Goal: Transaction & Acquisition: Book appointment/travel/reservation

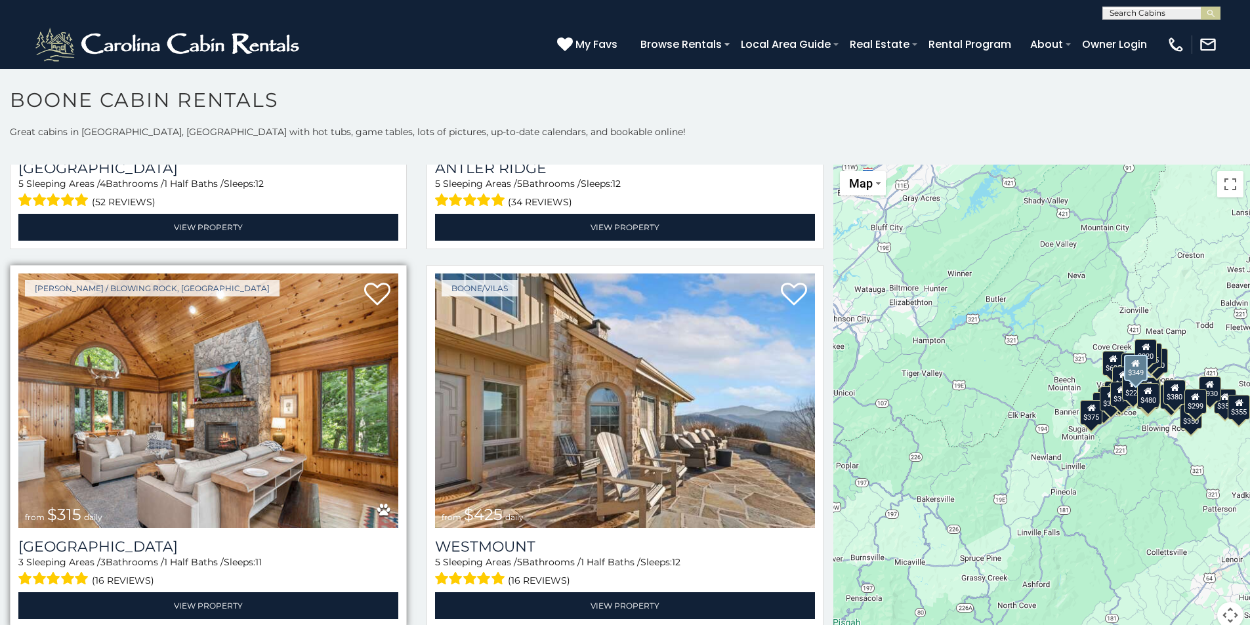
scroll to position [328, 0]
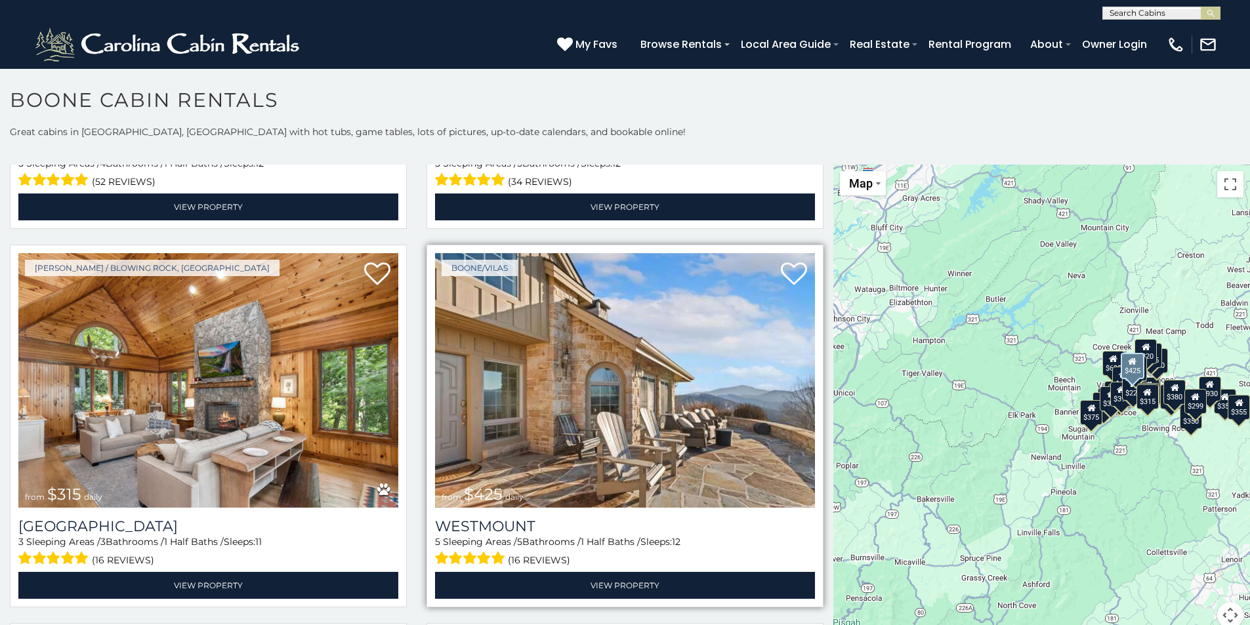
click at [589, 390] on img at bounding box center [625, 380] width 380 height 255
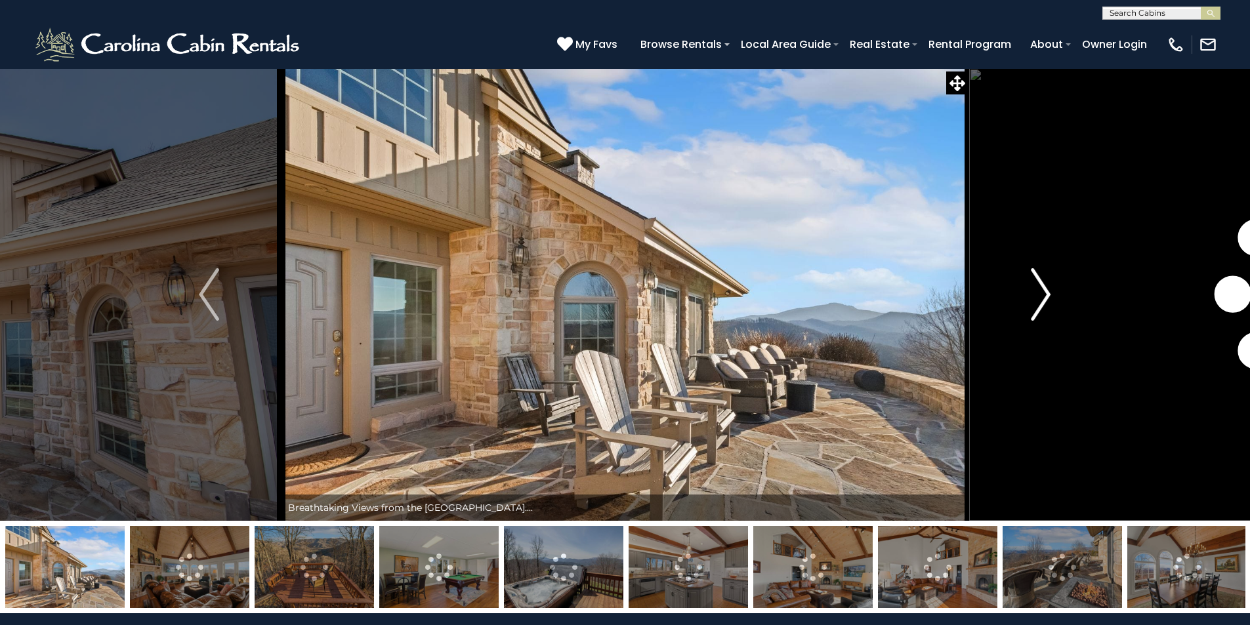
click at [1047, 292] on img "Next" at bounding box center [1041, 294] width 20 height 52
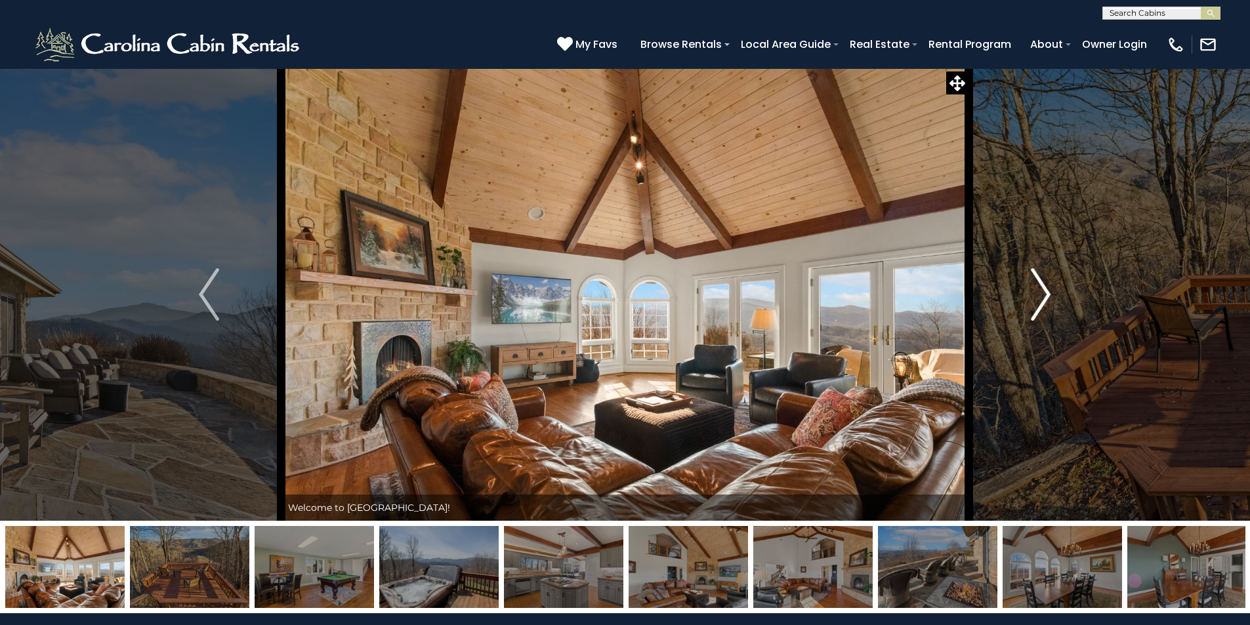
click at [1045, 292] on img "Next" at bounding box center [1041, 294] width 20 height 52
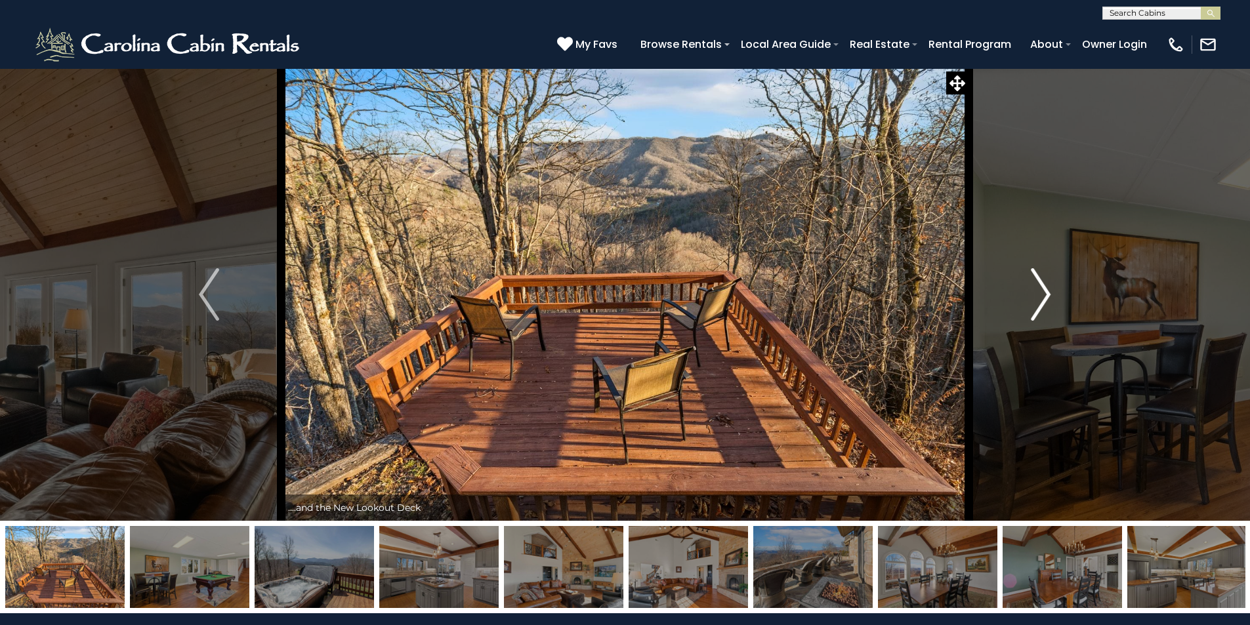
click at [1048, 293] on img "Next" at bounding box center [1041, 294] width 20 height 52
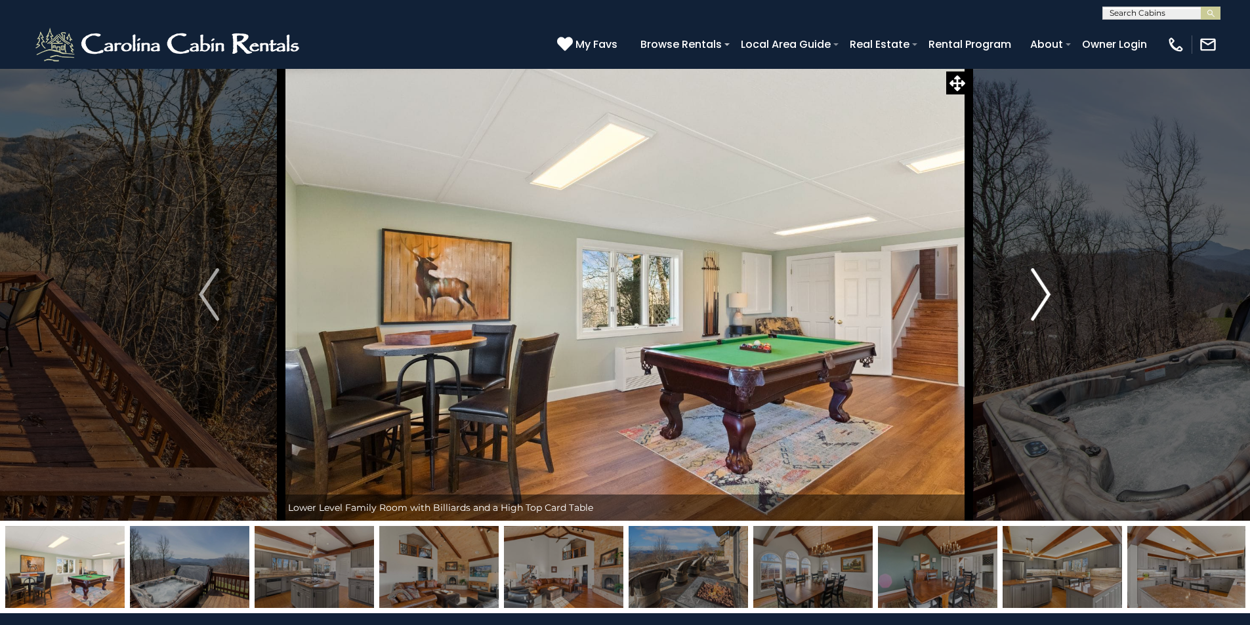
click at [1047, 291] on img "Next" at bounding box center [1041, 294] width 20 height 52
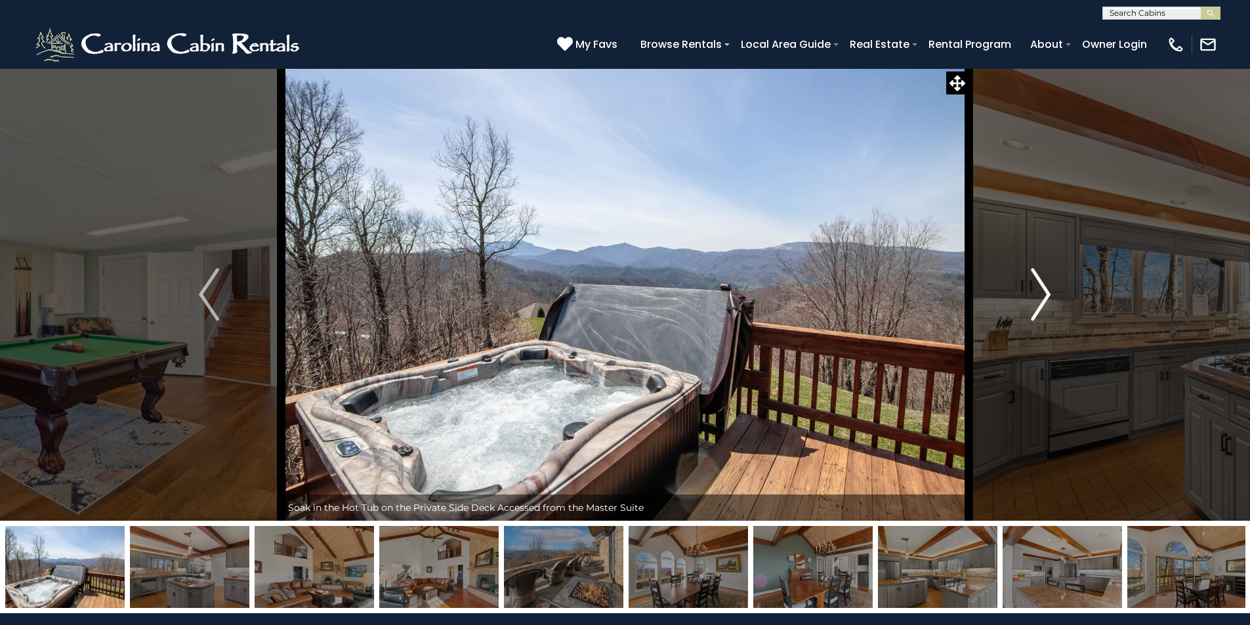
click at [1047, 291] on img "Next" at bounding box center [1041, 294] width 20 height 52
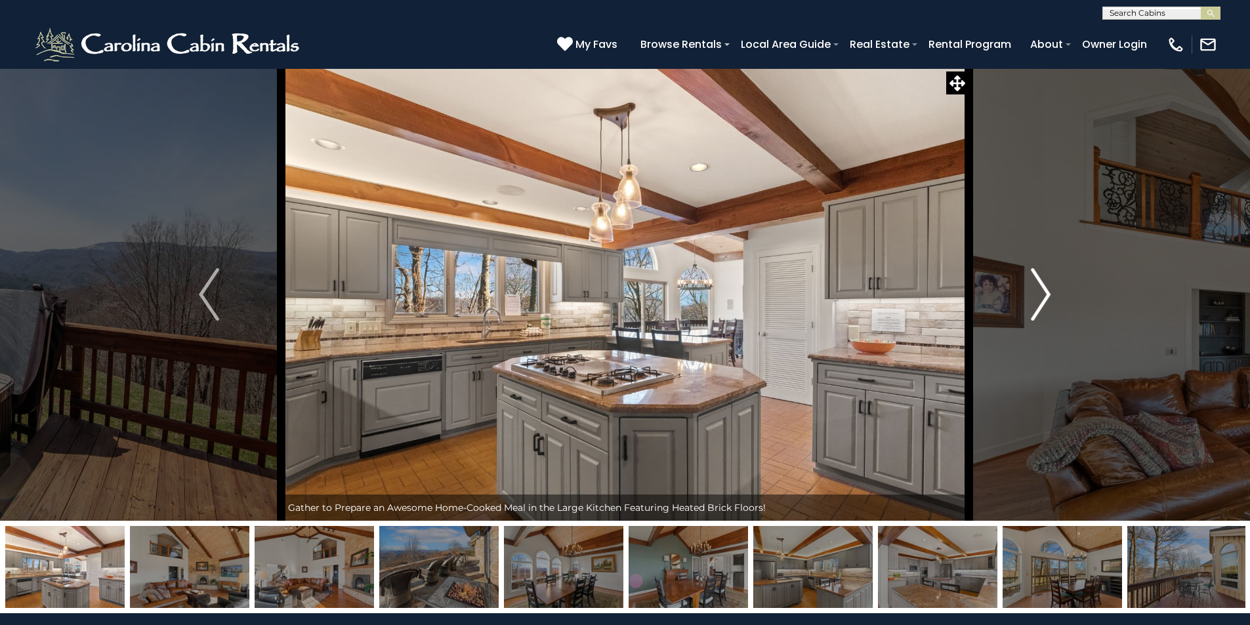
click at [1047, 291] on img "Next" at bounding box center [1041, 294] width 20 height 52
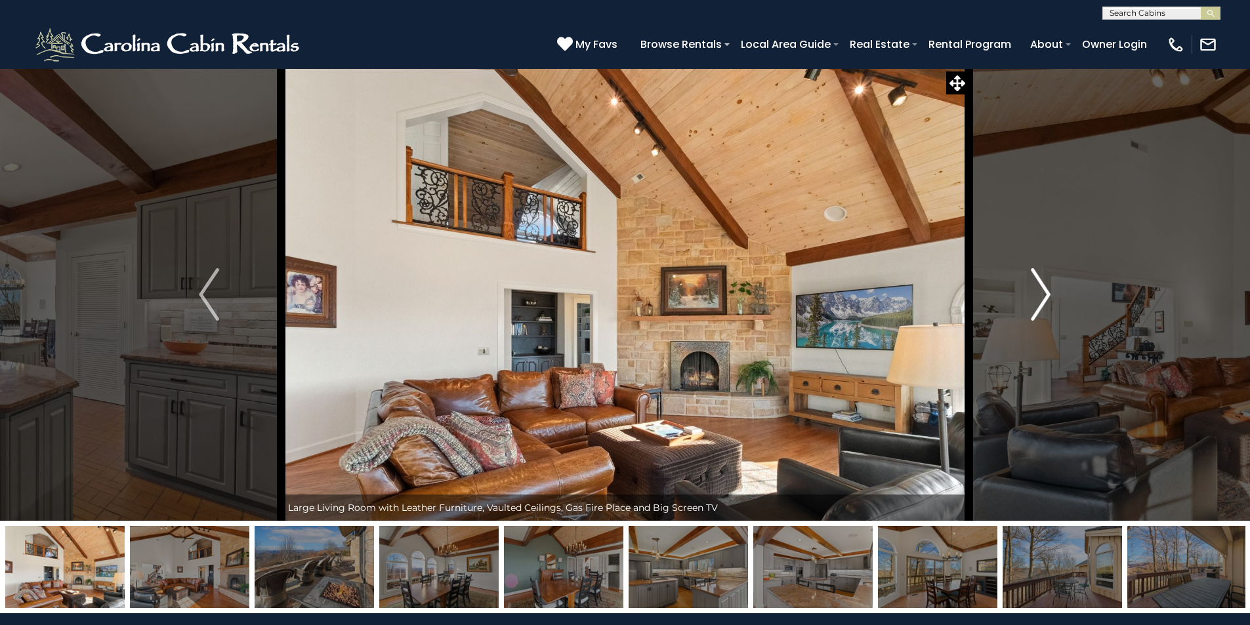
click at [1047, 291] on img "Next" at bounding box center [1041, 294] width 20 height 52
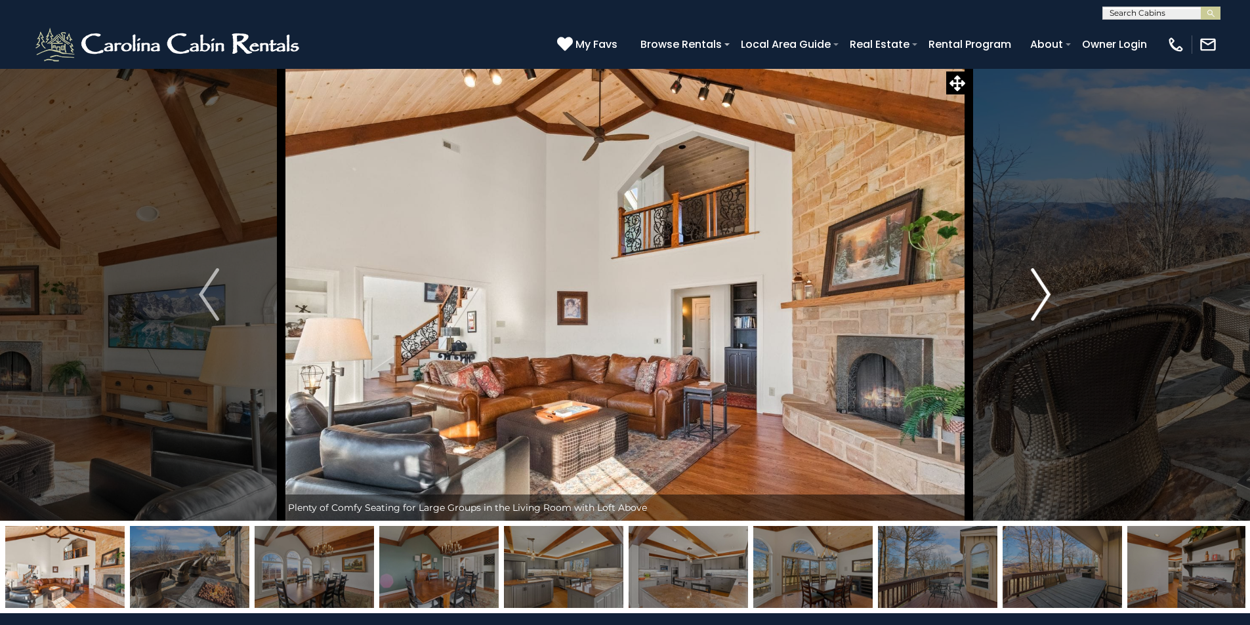
click at [1047, 291] on img "Next" at bounding box center [1041, 294] width 20 height 52
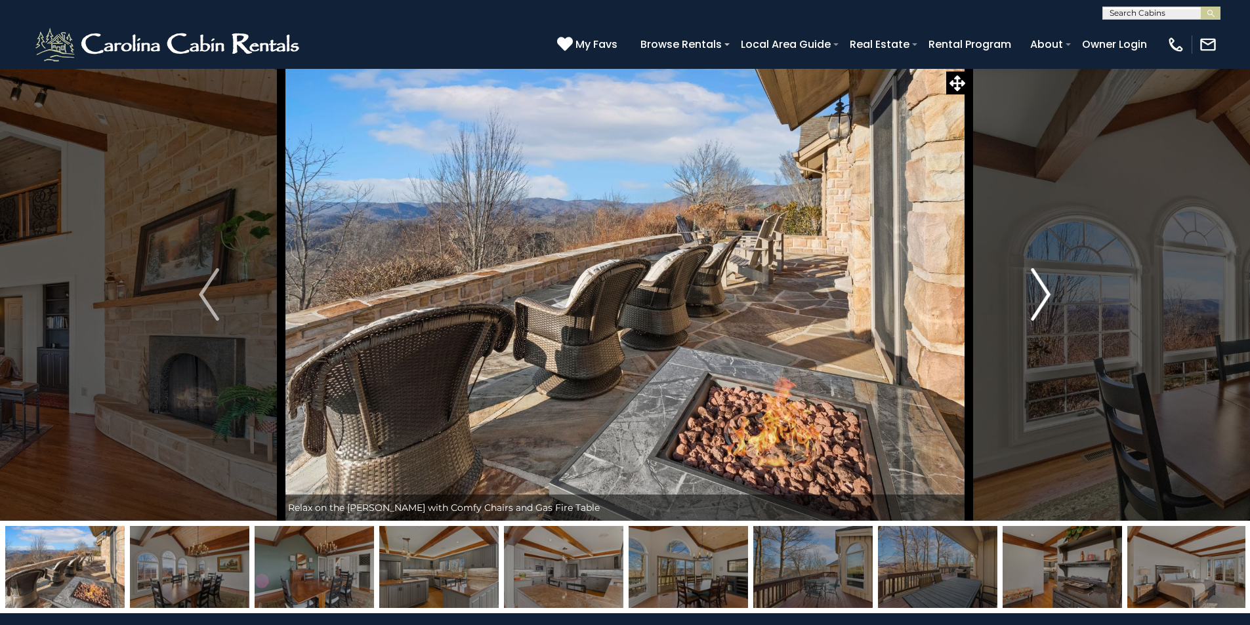
click at [1047, 291] on img "Next" at bounding box center [1041, 294] width 20 height 52
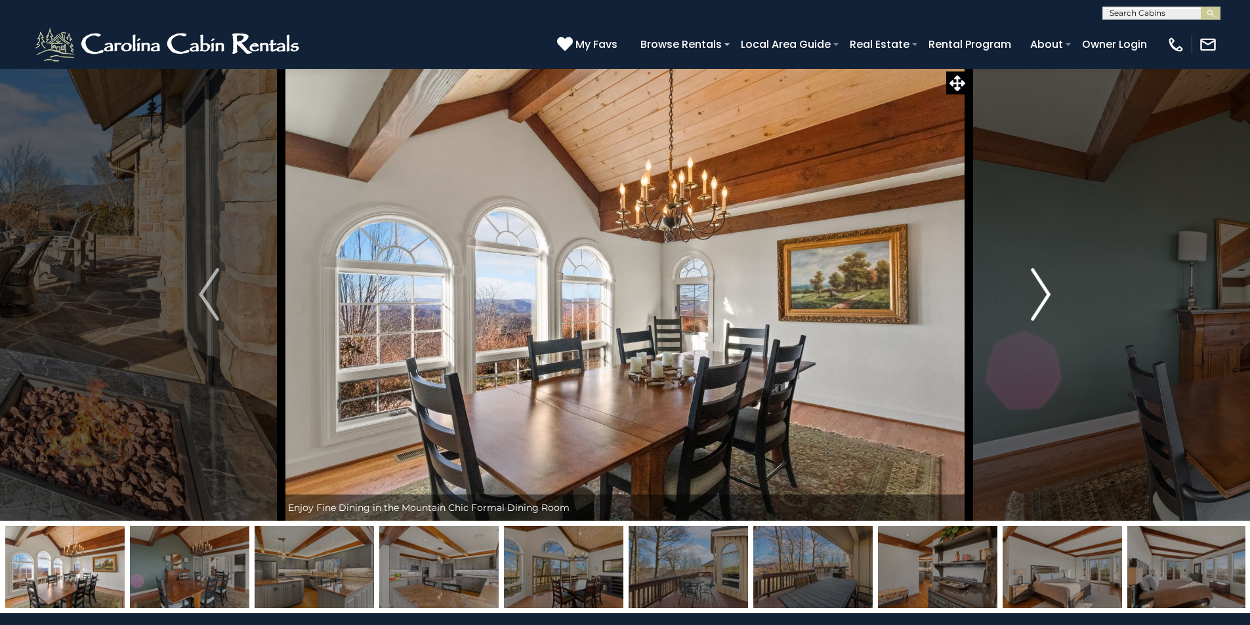
click at [1047, 291] on img "Next" at bounding box center [1041, 294] width 20 height 52
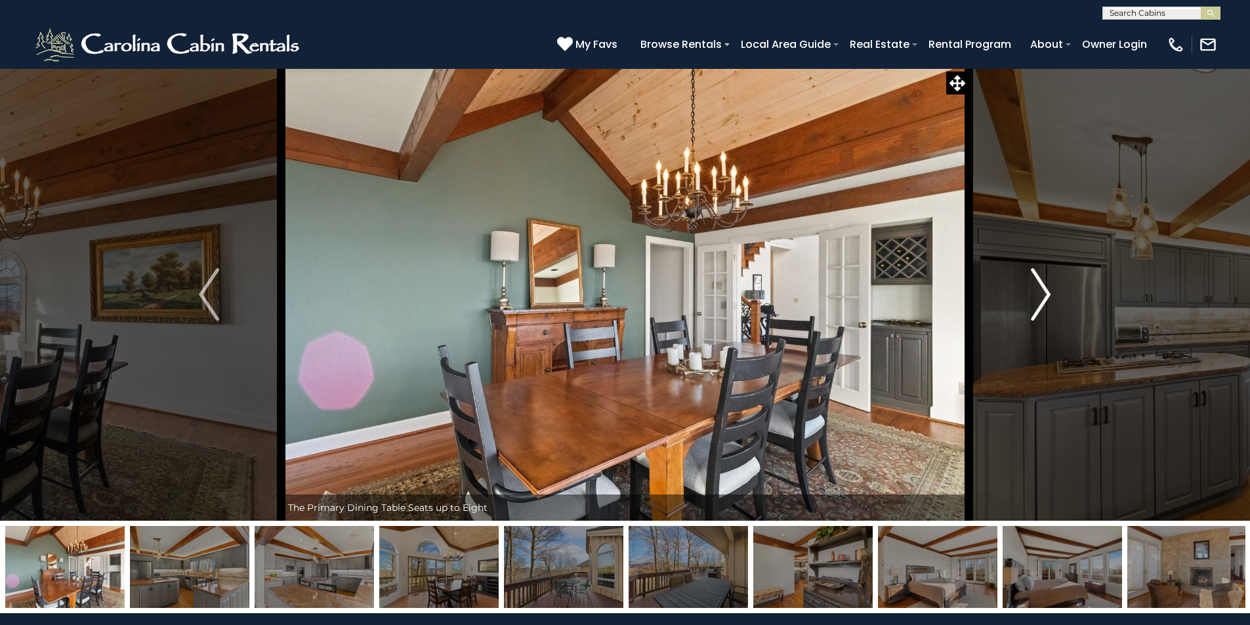
click at [1047, 291] on img "Next" at bounding box center [1041, 294] width 20 height 52
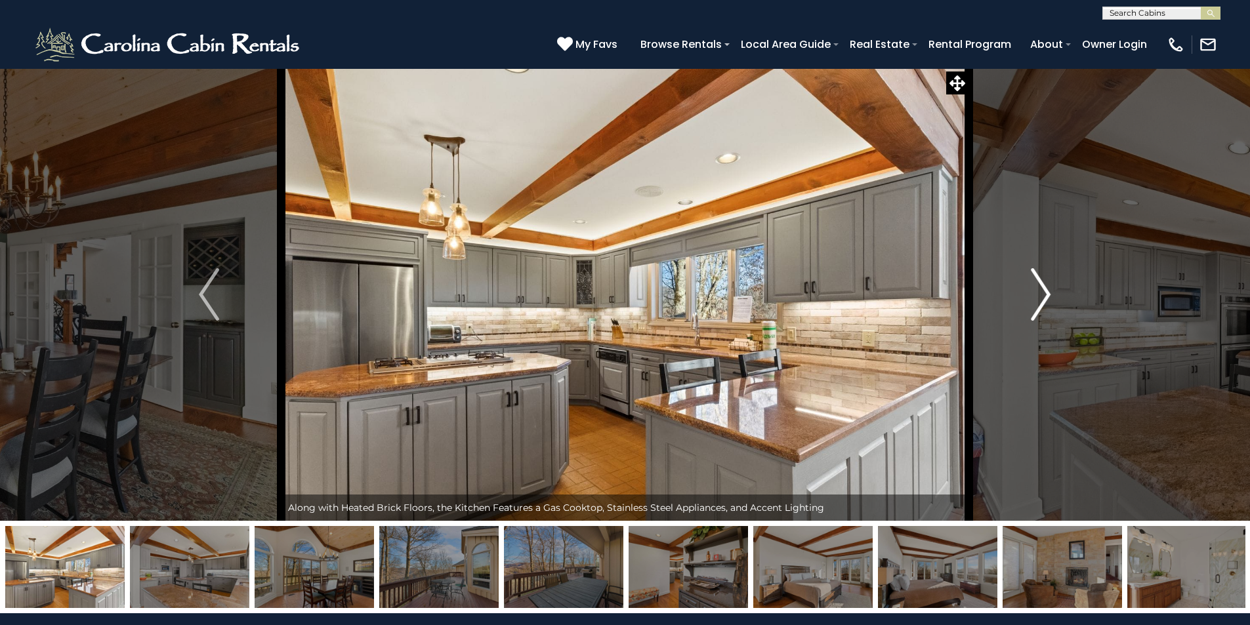
click at [1047, 291] on img "Next" at bounding box center [1041, 294] width 20 height 52
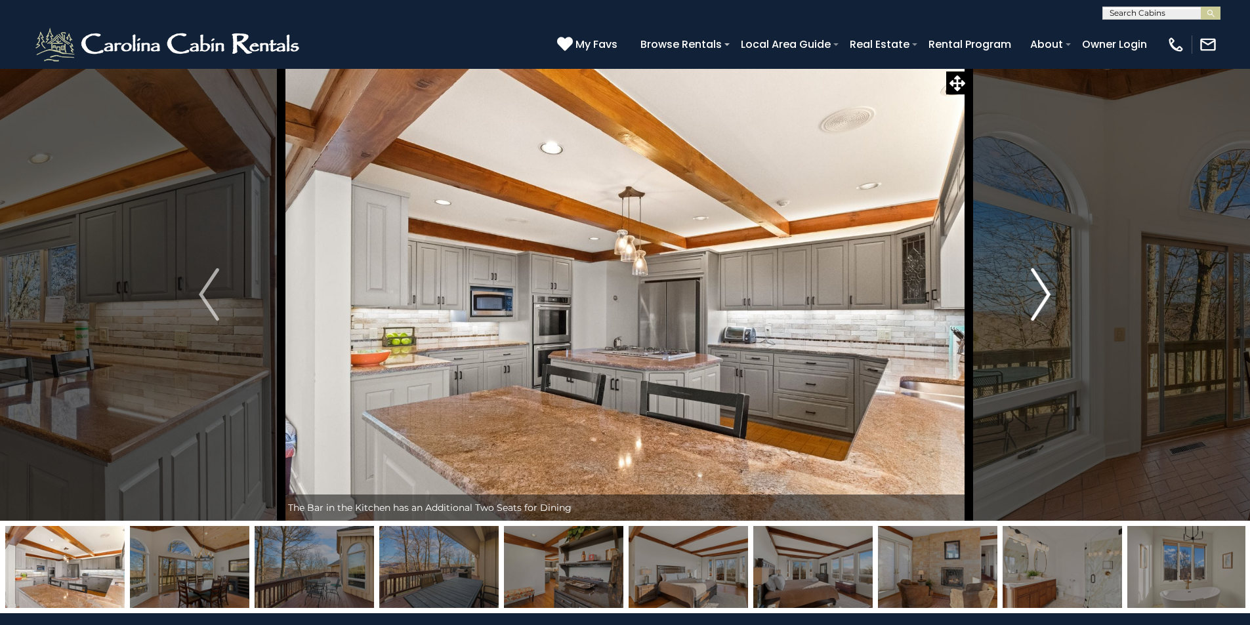
click at [1047, 291] on img "Next" at bounding box center [1041, 294] width 20 height 52
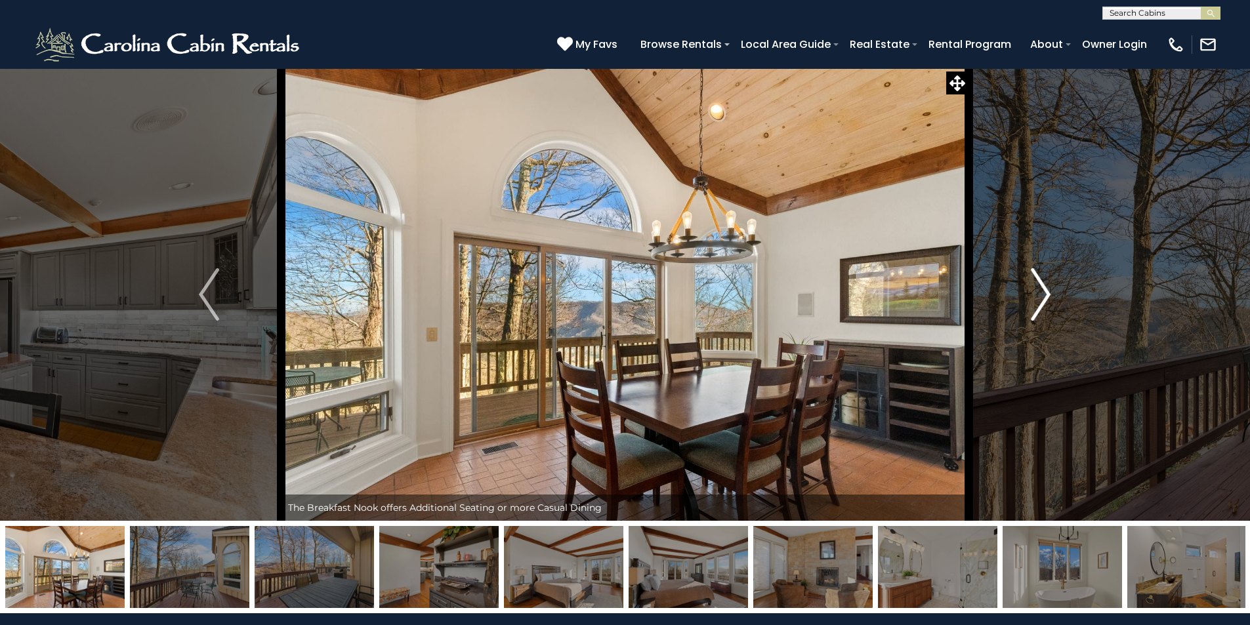
click at [1047, 291] on img "Next" at bounding box center [1041, 294] width 20 height 52
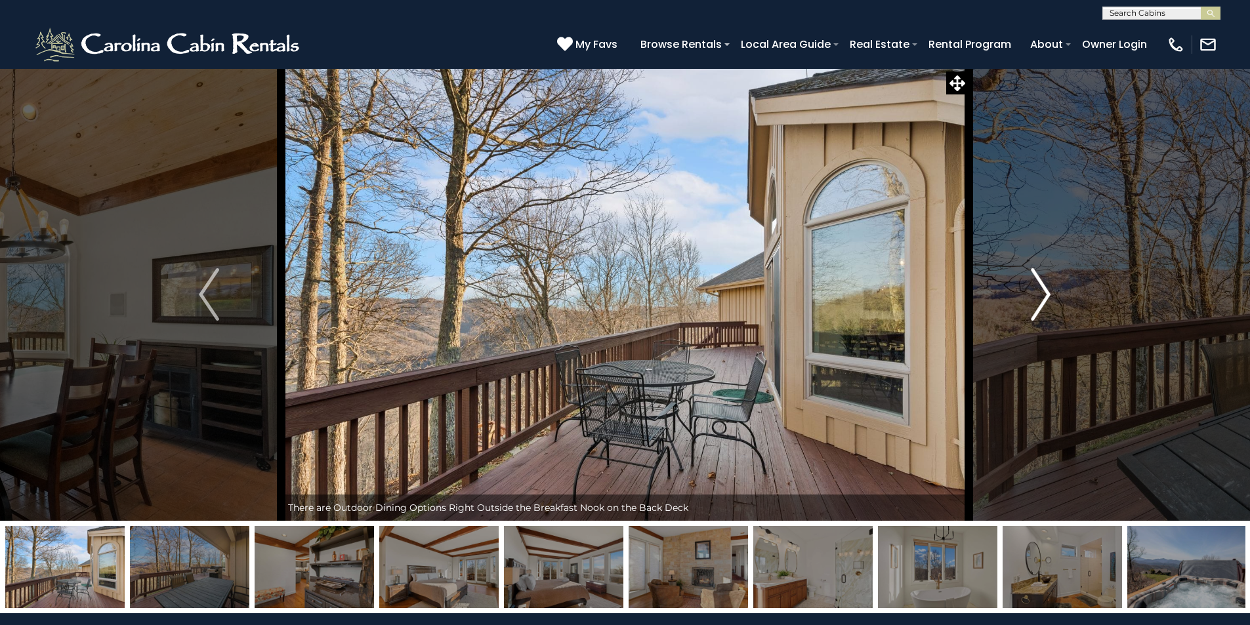
click at [1047, 291] on img "Next" at bounding box center [1041, 294] width 20 height 52
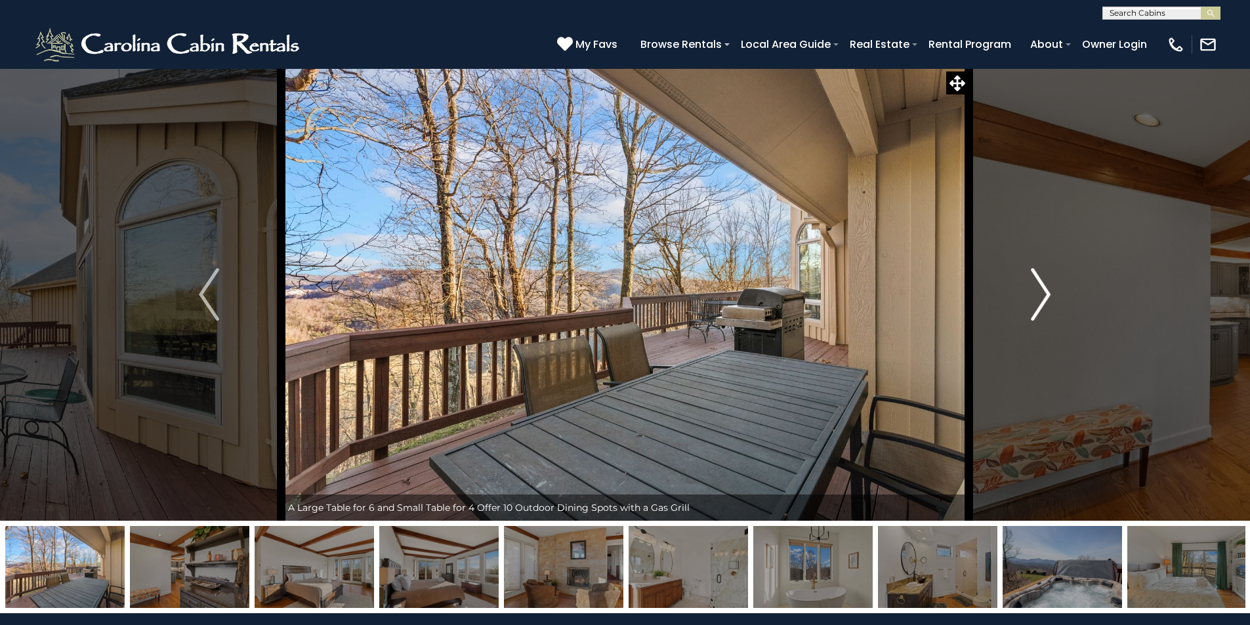
click at [1047, 291] on img "Next" at bounding box center [1041, 294] width 20 height 52
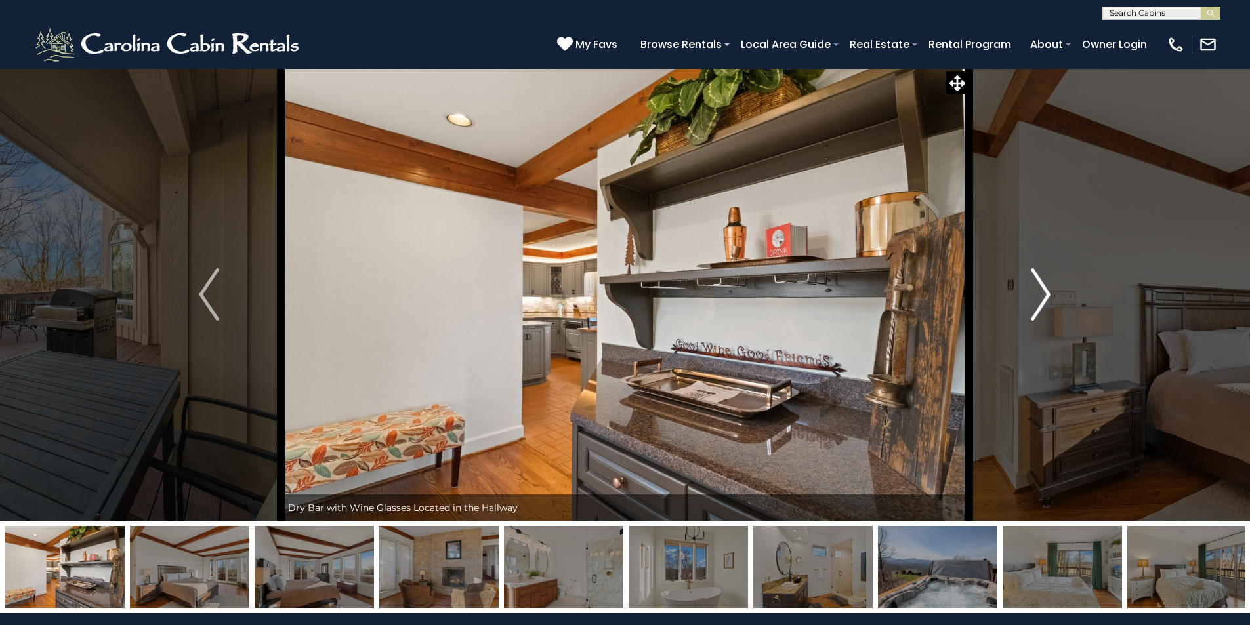
click at [1047, 291] on img "Next" at bounding box center [1041, 294] width 20 height 52
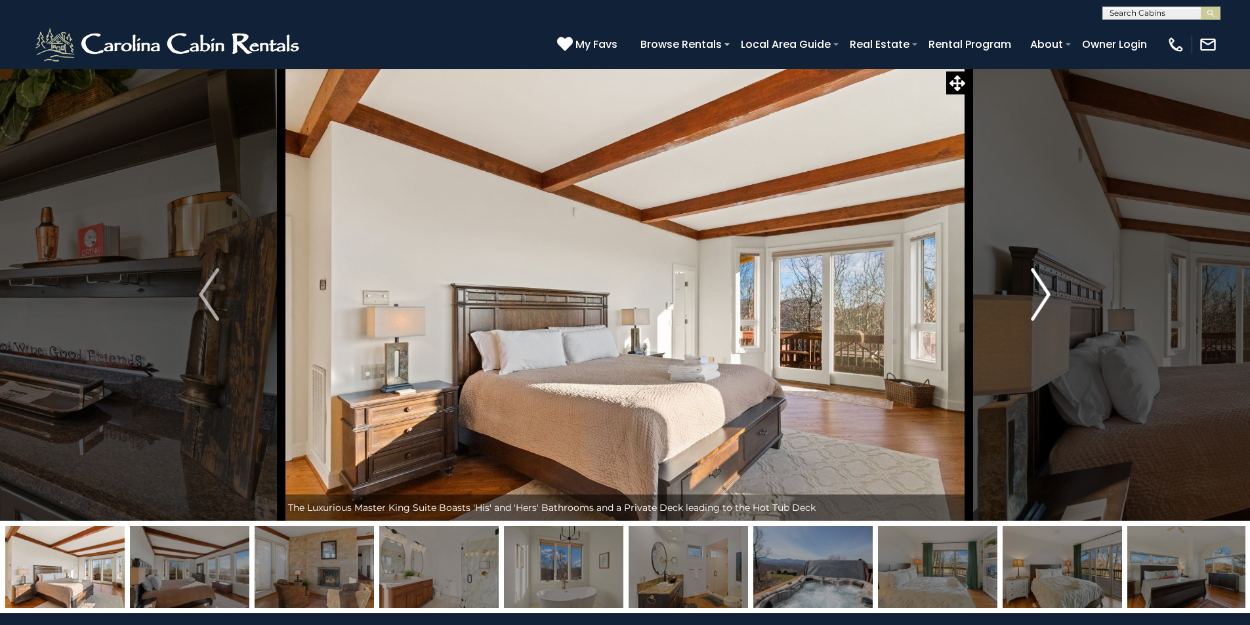
click at [1047, 291] on img "Next" at bounding box center [1041, 294] width 20 height 52
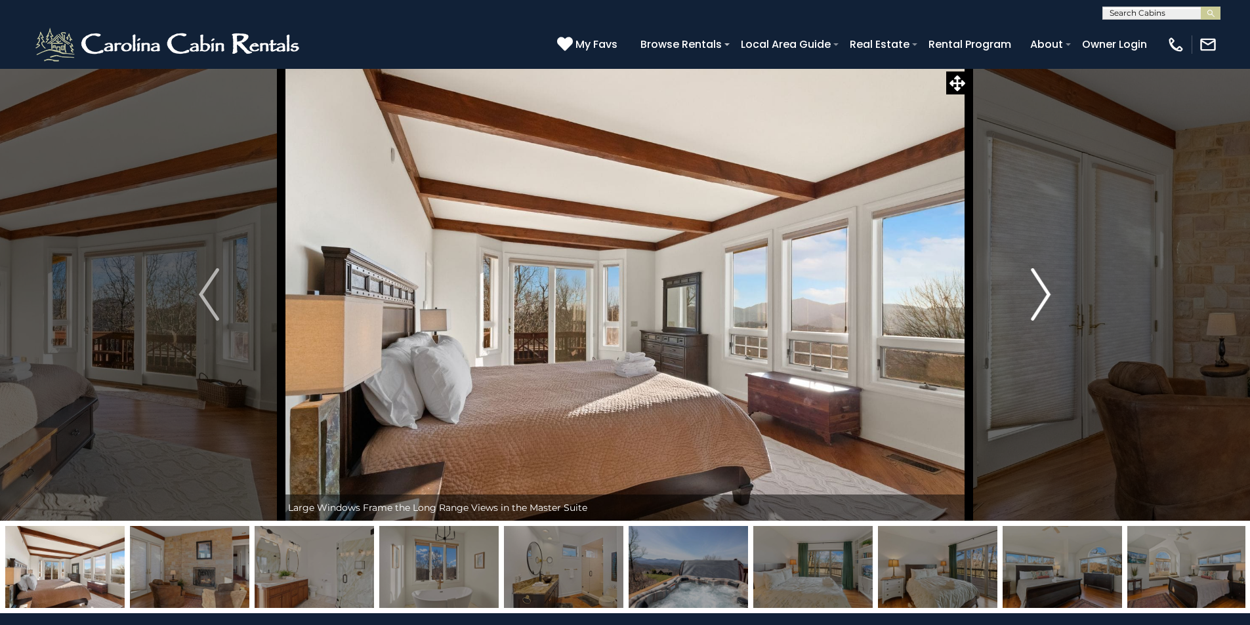
click at [1047, 291] on img "Next" at bounding box center [1041, 294] width 20 height 52
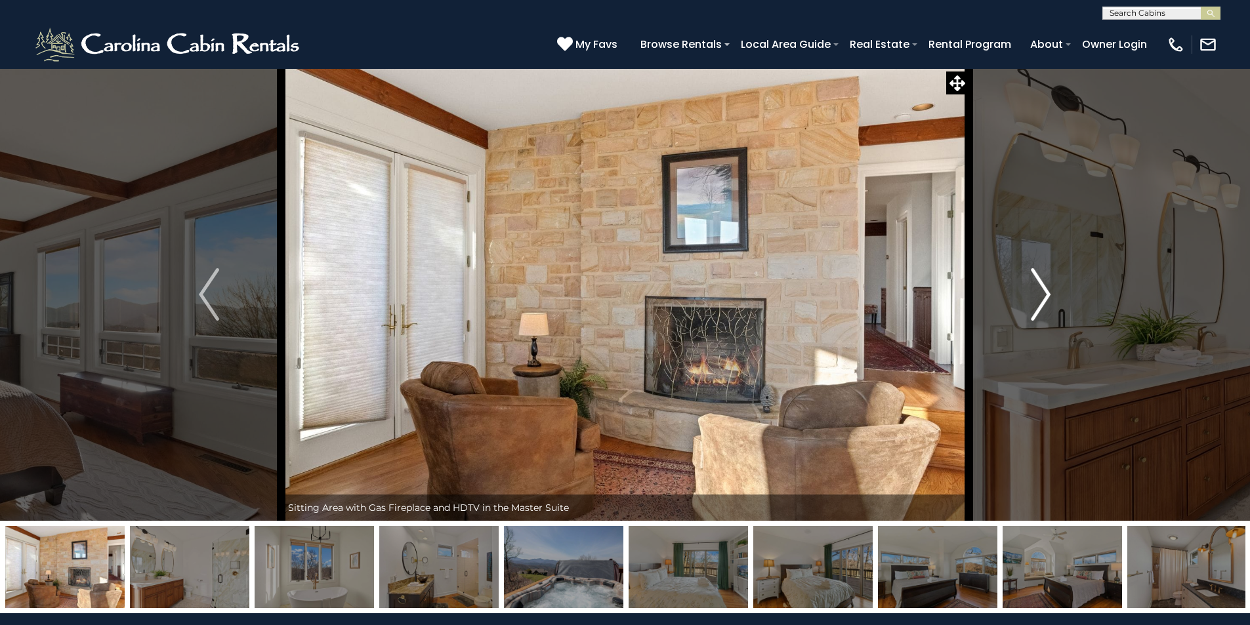
click at [1047, 291] on img "Next" at bounding box center [1041, 294] width 20 height 52
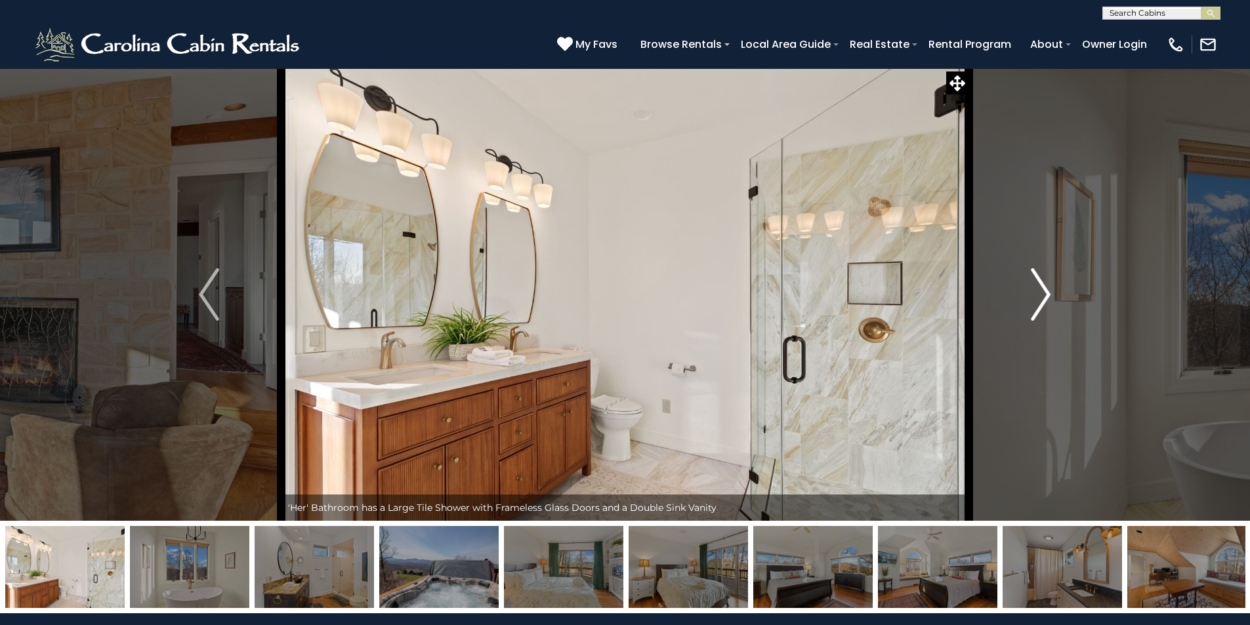
click at [1047, 291] on img "Next" at bounding box center [1041, 294] width 20 height 52
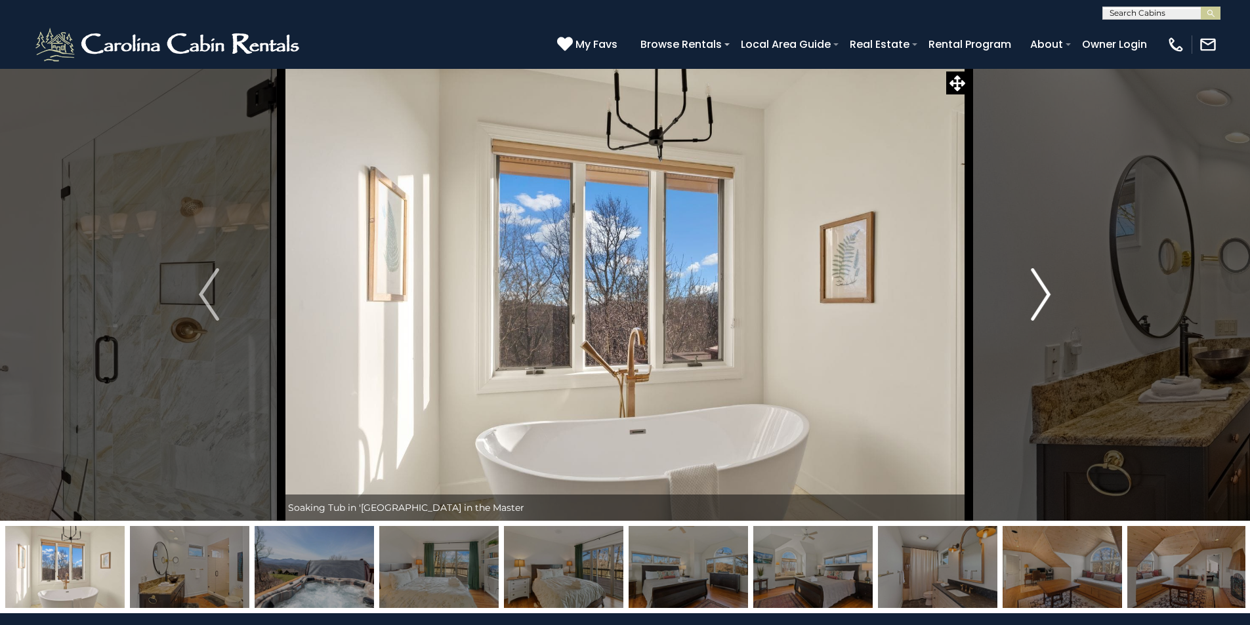
click at [1047, 291] on img "Next" at bounding box center [1041, 294] width 20 height 52
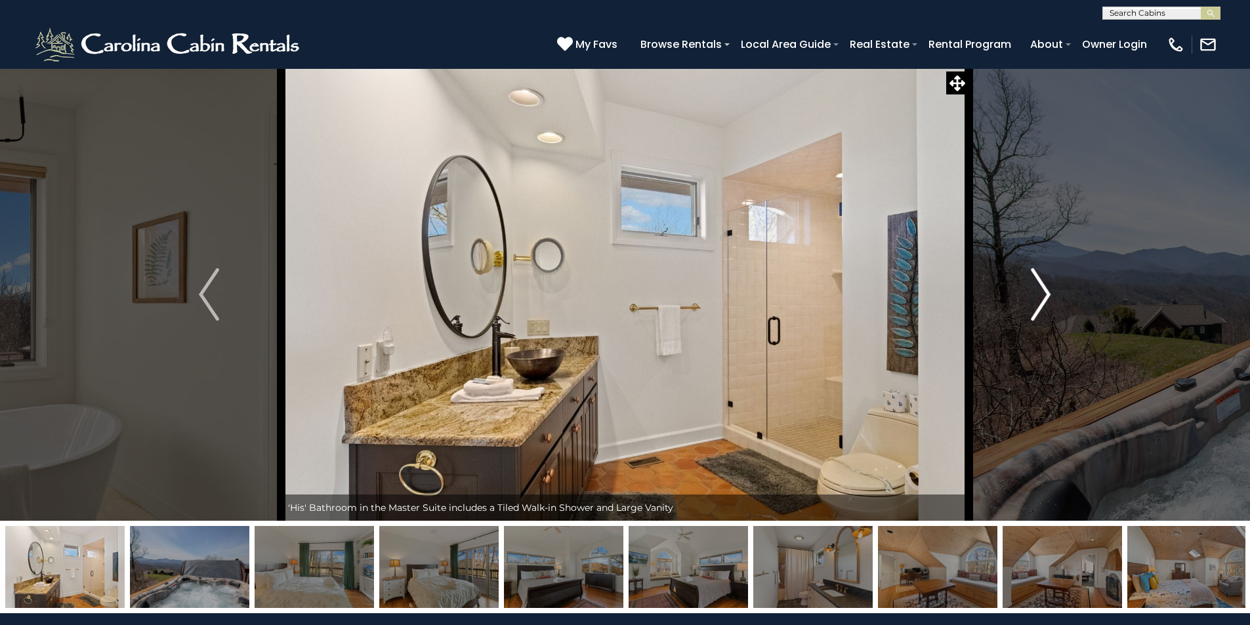
click at [1047, 291] on img "Next" at bounding box center [1041, 294] width 20 height 52
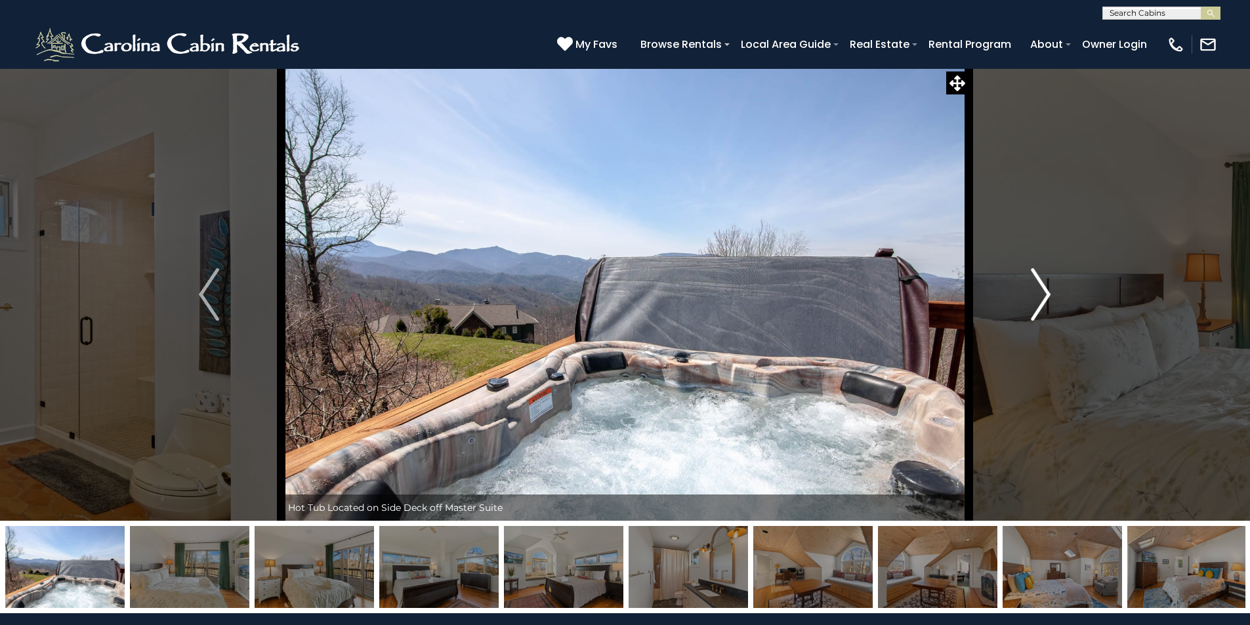
click at [1047, 291] on img "Next" at bounding box center [1041, 294] width 20 height 52
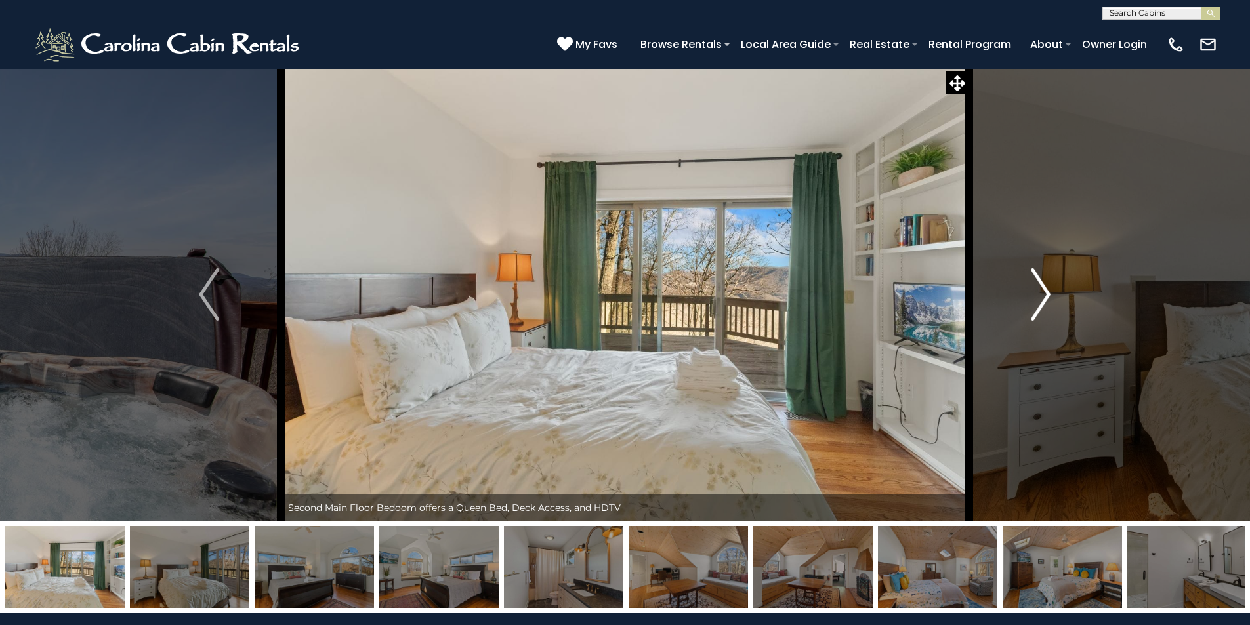
click at [1047, 291] on img "Next" at bounding box center [1041, 294] width 20 height 52
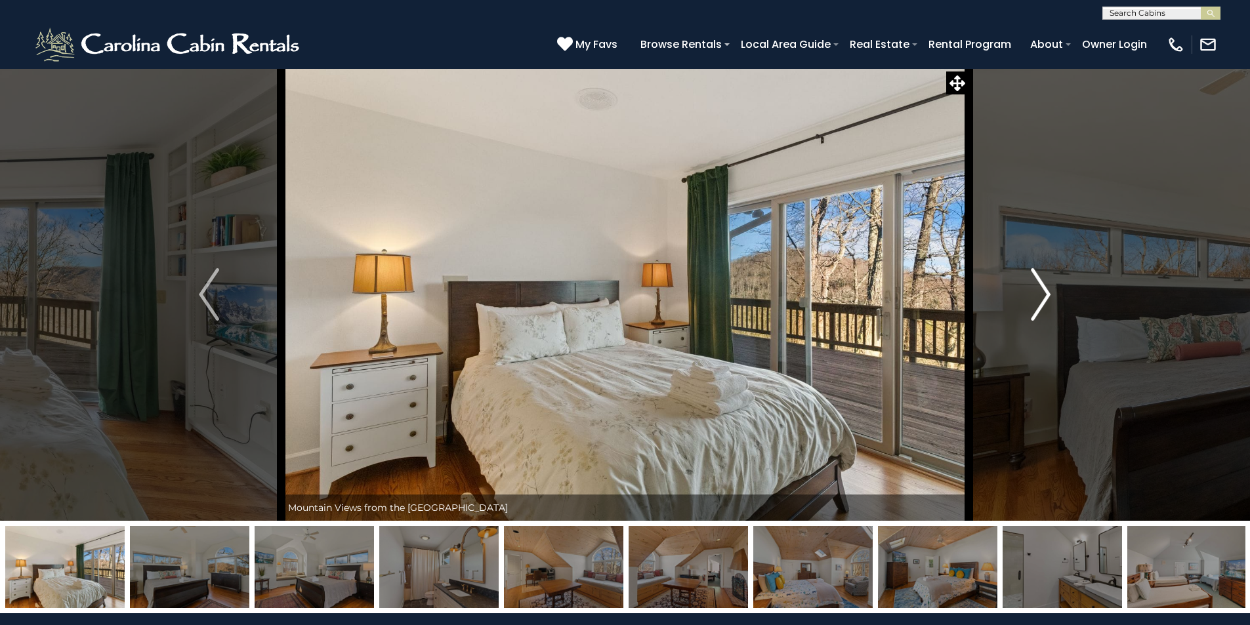
click at [1048, 295] on img "Next" at bounding box center [1041, 294] width 20 height 52
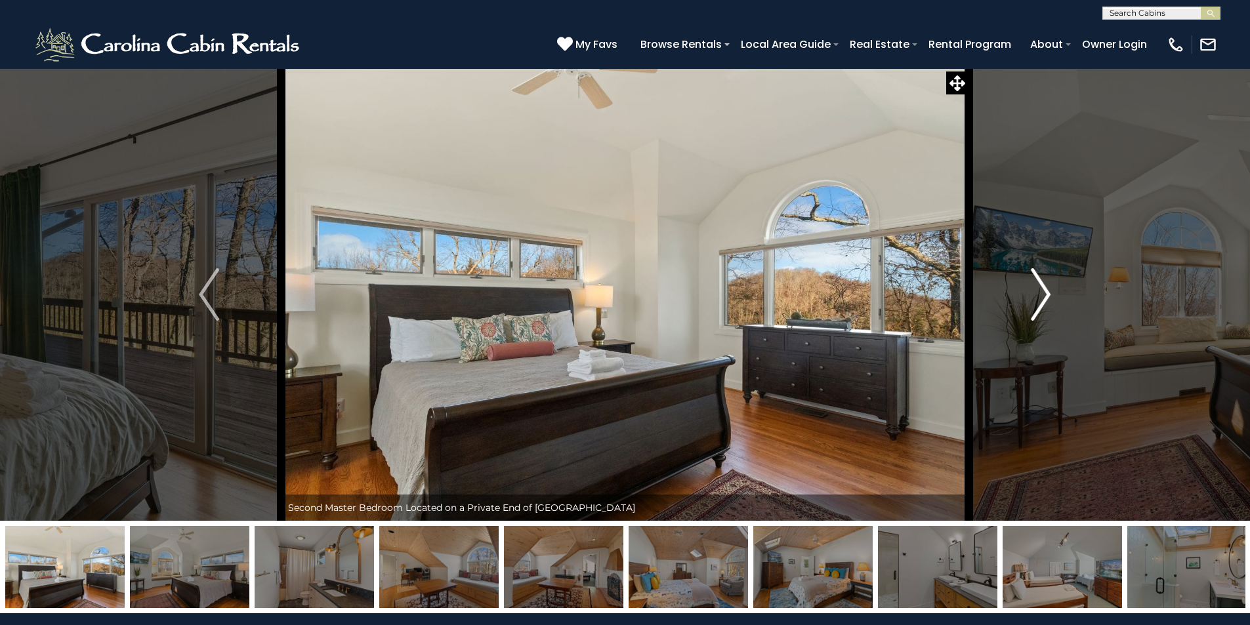
click at [1048, 295] on img "Next" at bounding box center [1041, 294] width 20 height 52
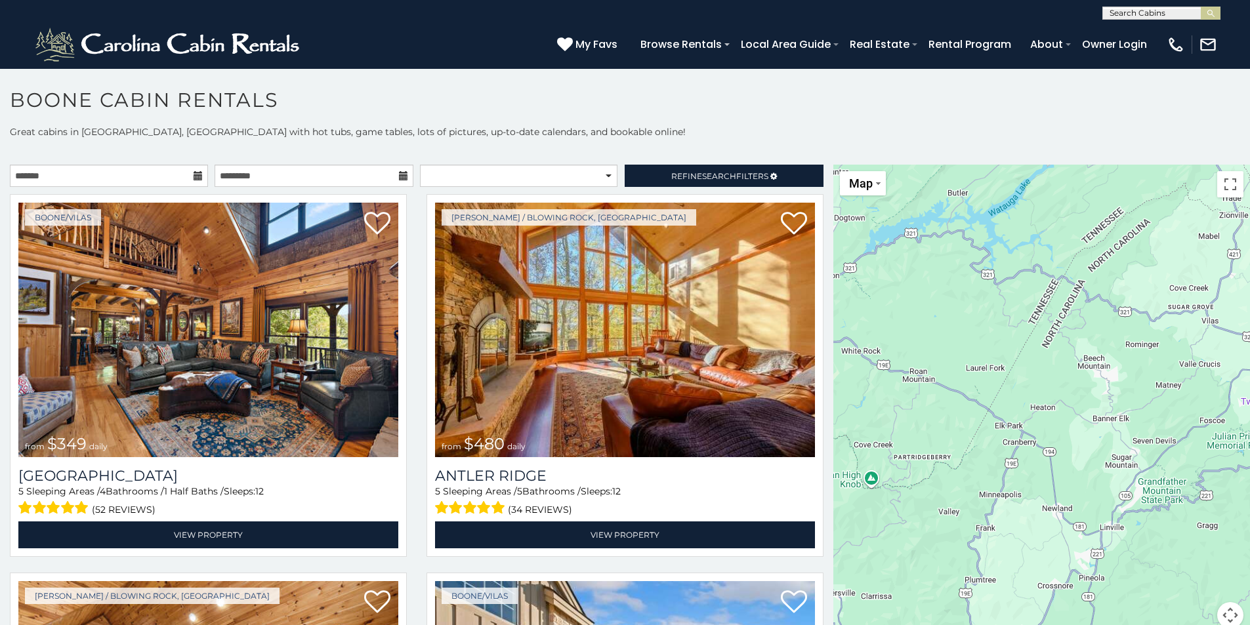
click at [199, 174] on icon at bounding box center [198, 175] width 9 height 9
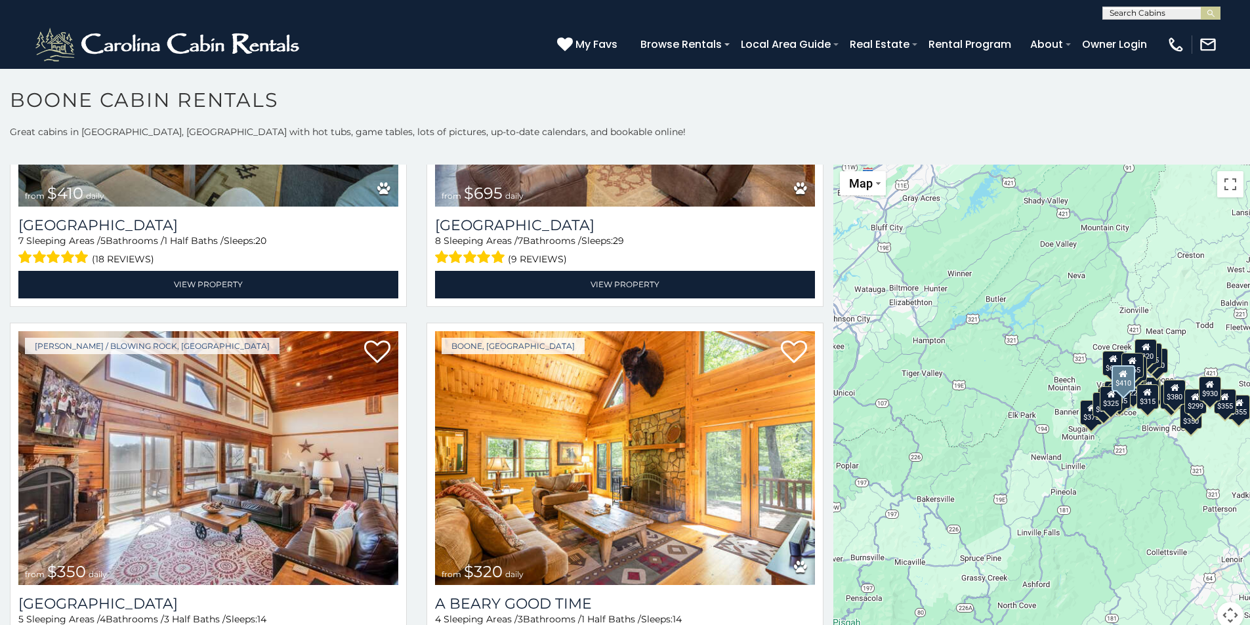
scroll to position [4068, 0]
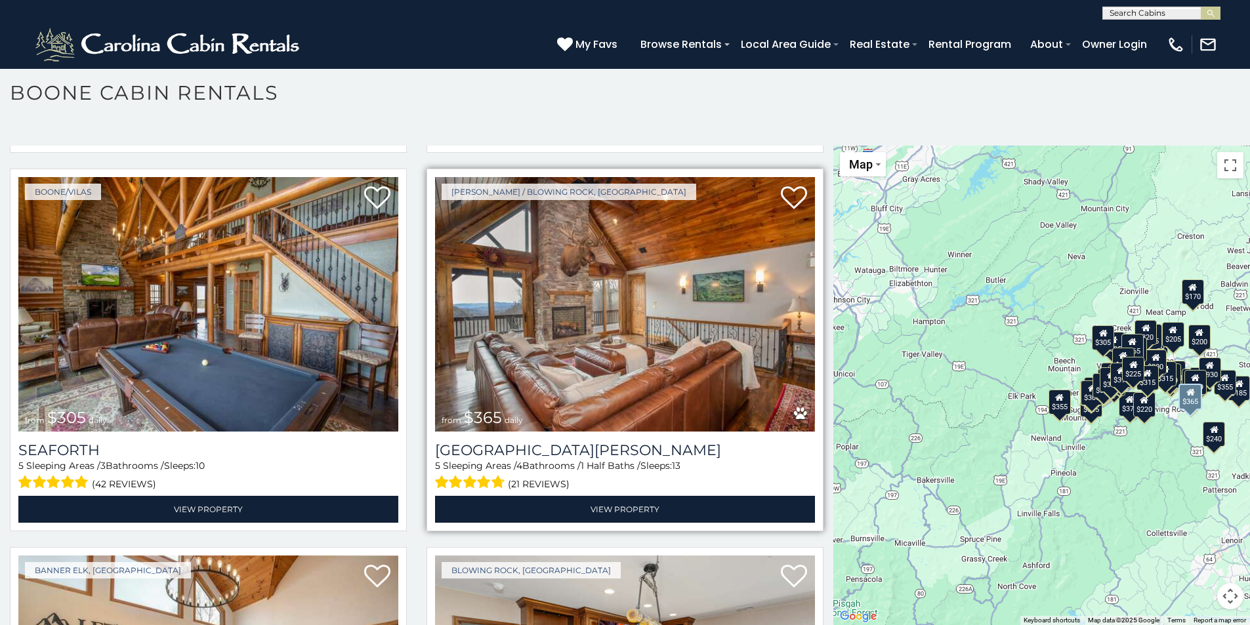
scroll to position [5896, 0]
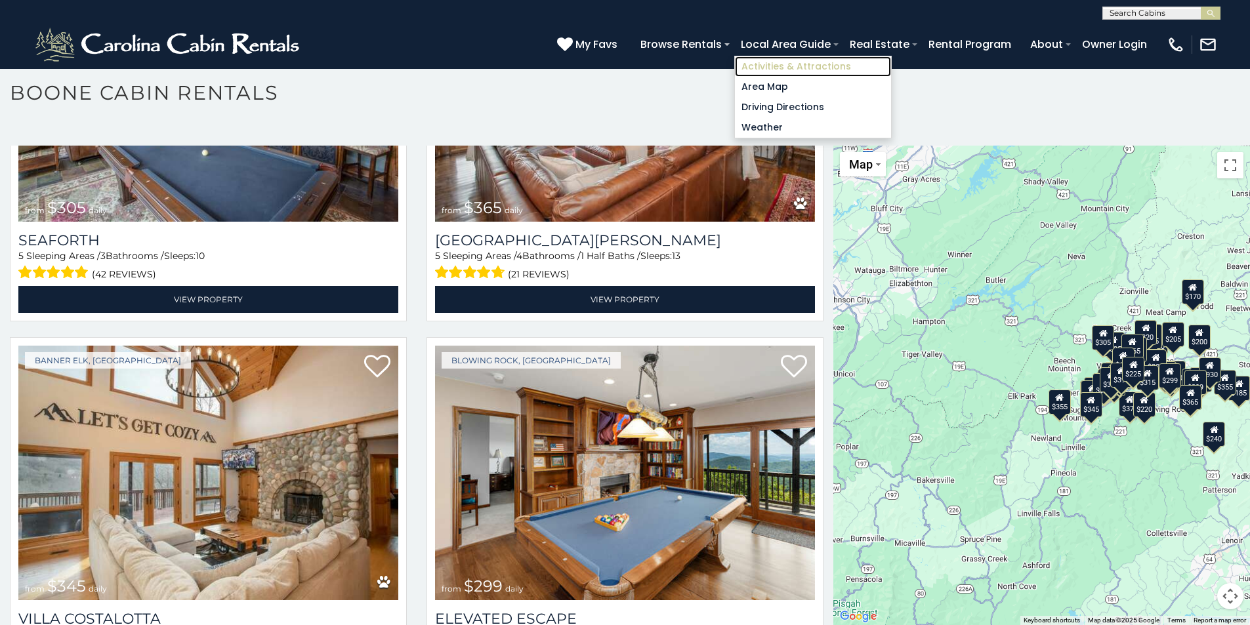
click at [816, 64] on link "Activities & Attractions" at bounding box center [813, 66] width 156 height 20
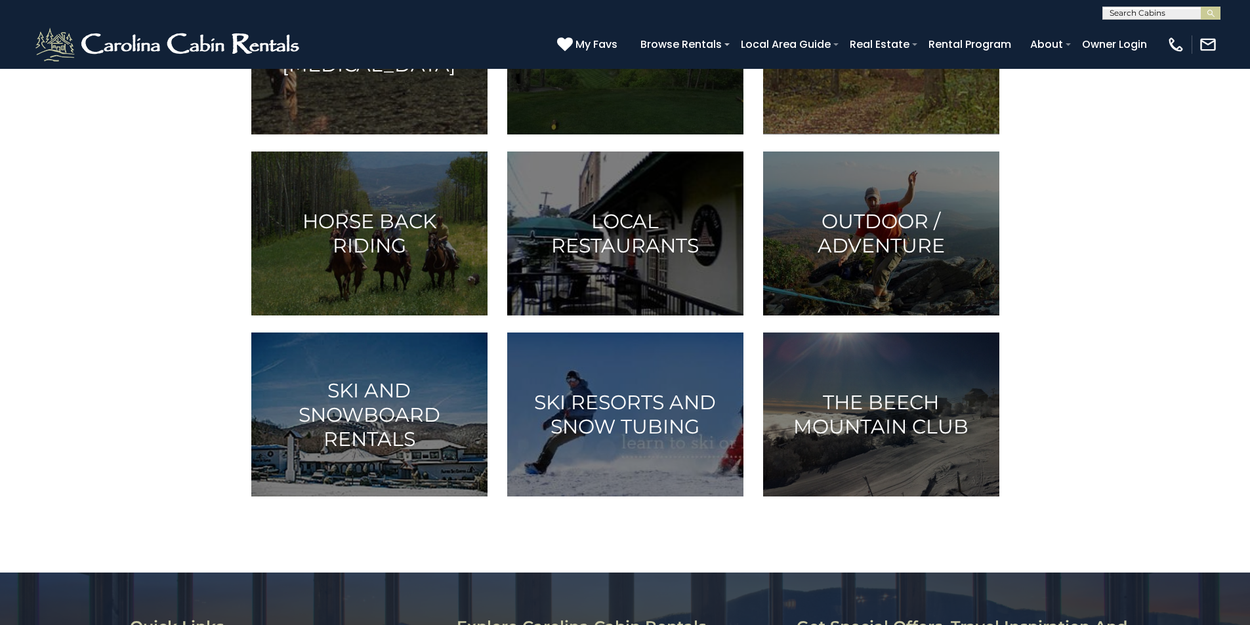
scroll to position [656, 0]
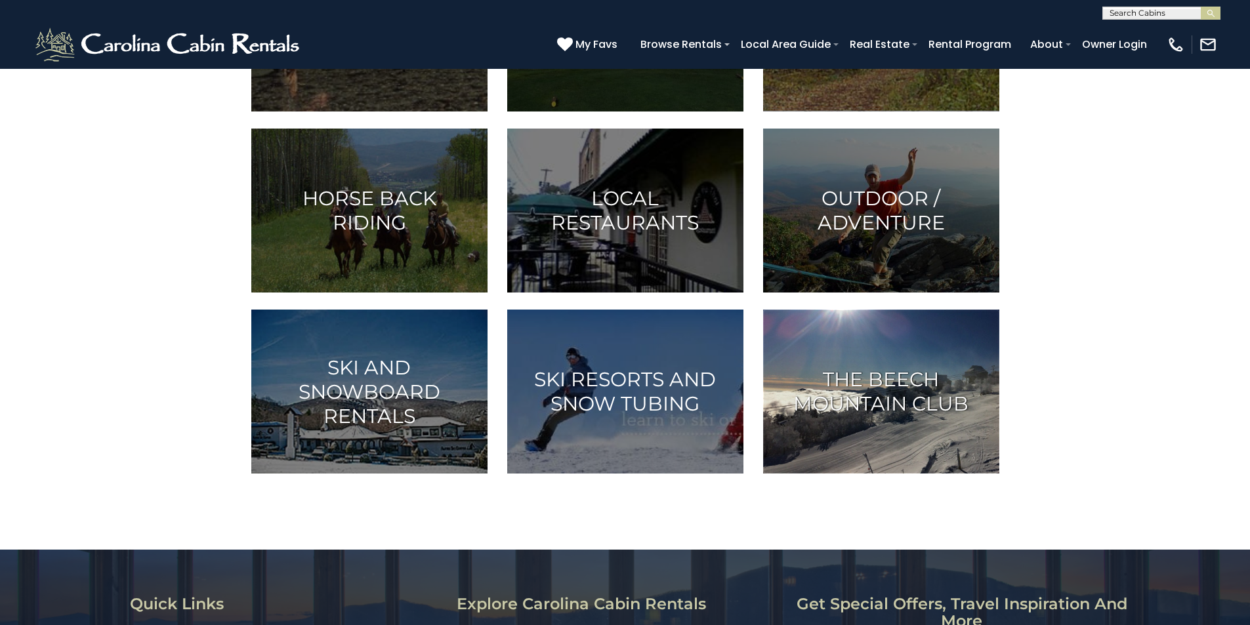
click at [876, 405] on h3 "The Beech Mountain Club" at bounding box center [880, 391] width 203 height 49
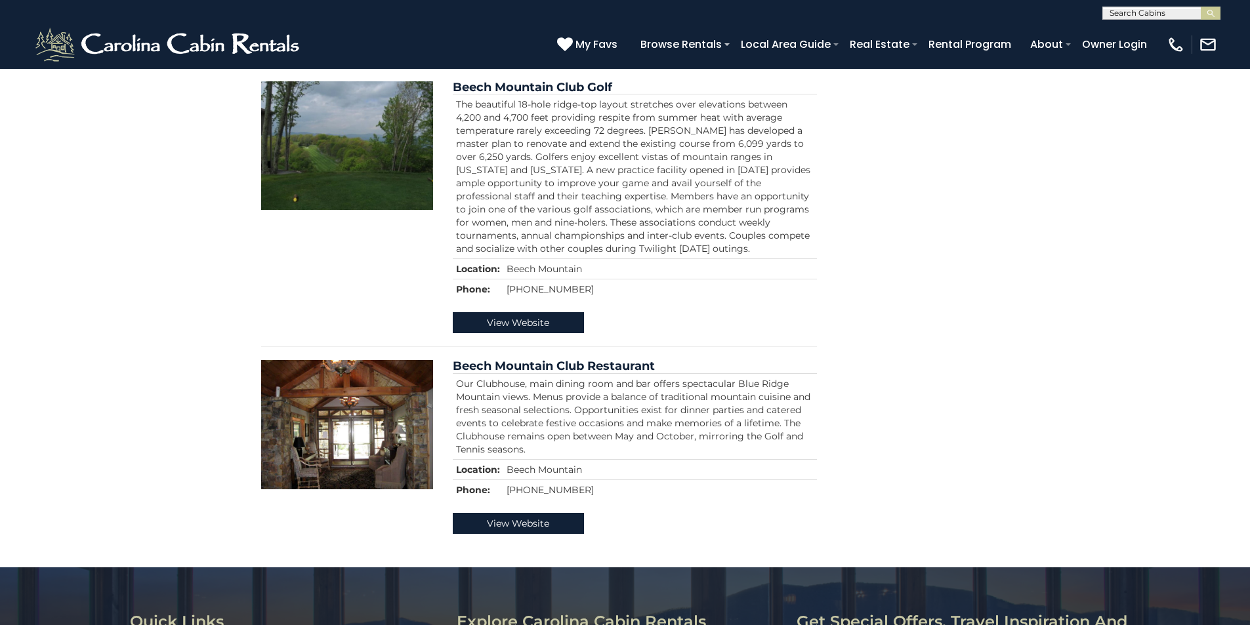
scroll to position [722, 0]
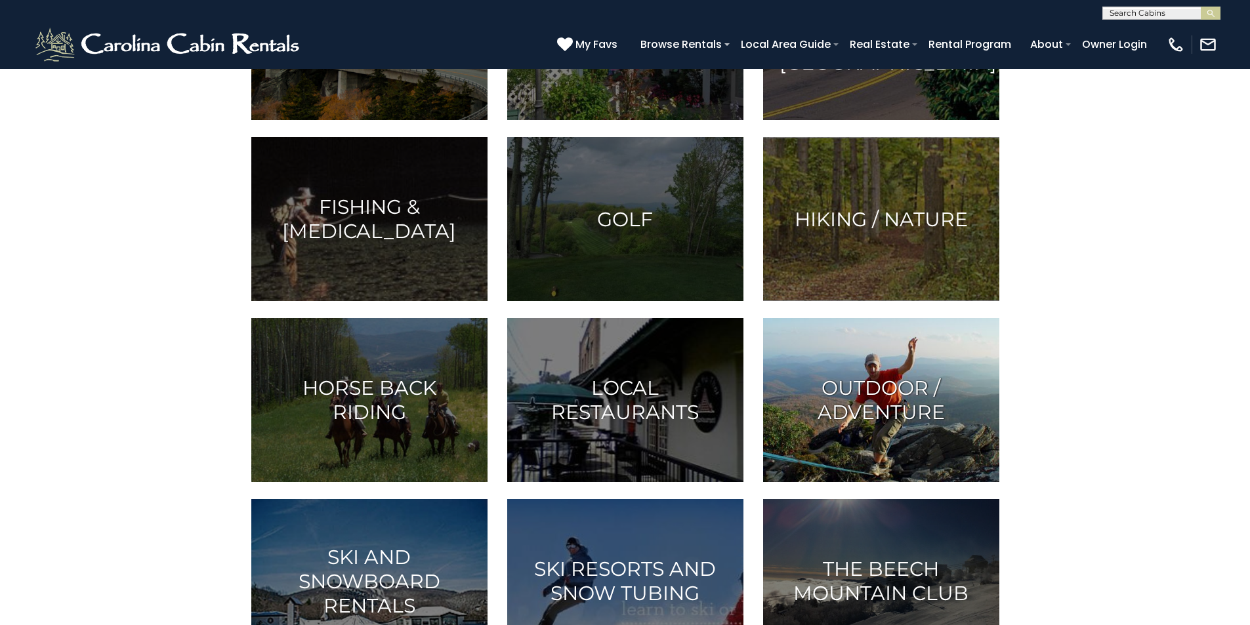
scroll to position [459, 0]
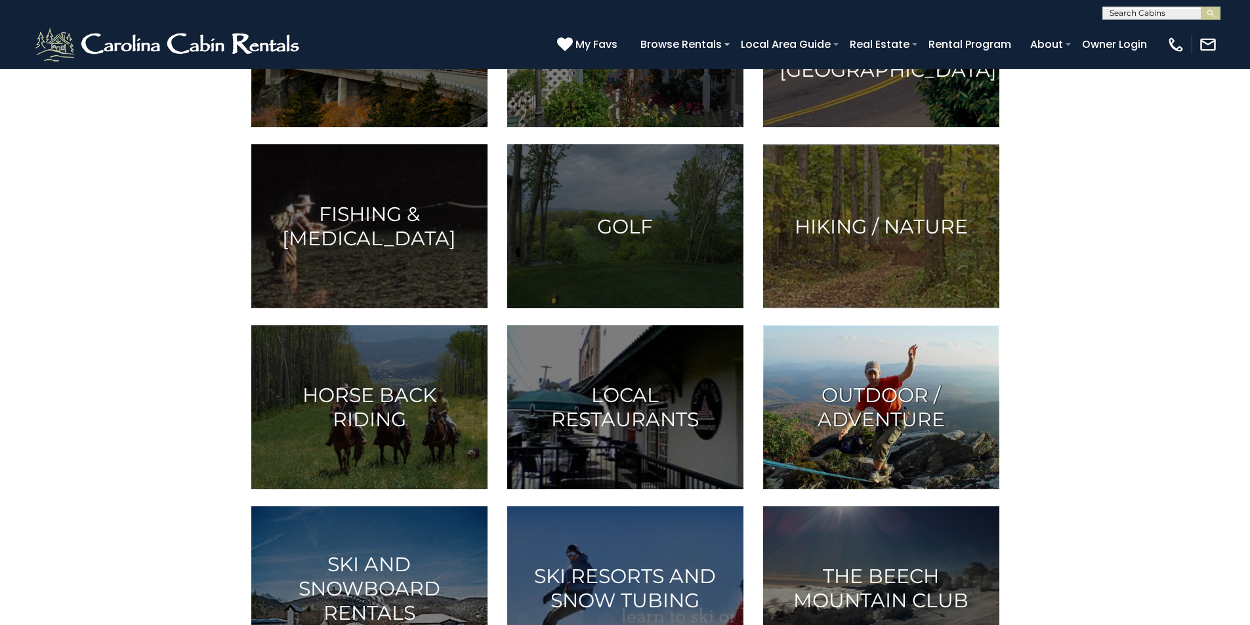
click at [861, 438] on img at bounding box center [881, 407] width 236 height 164
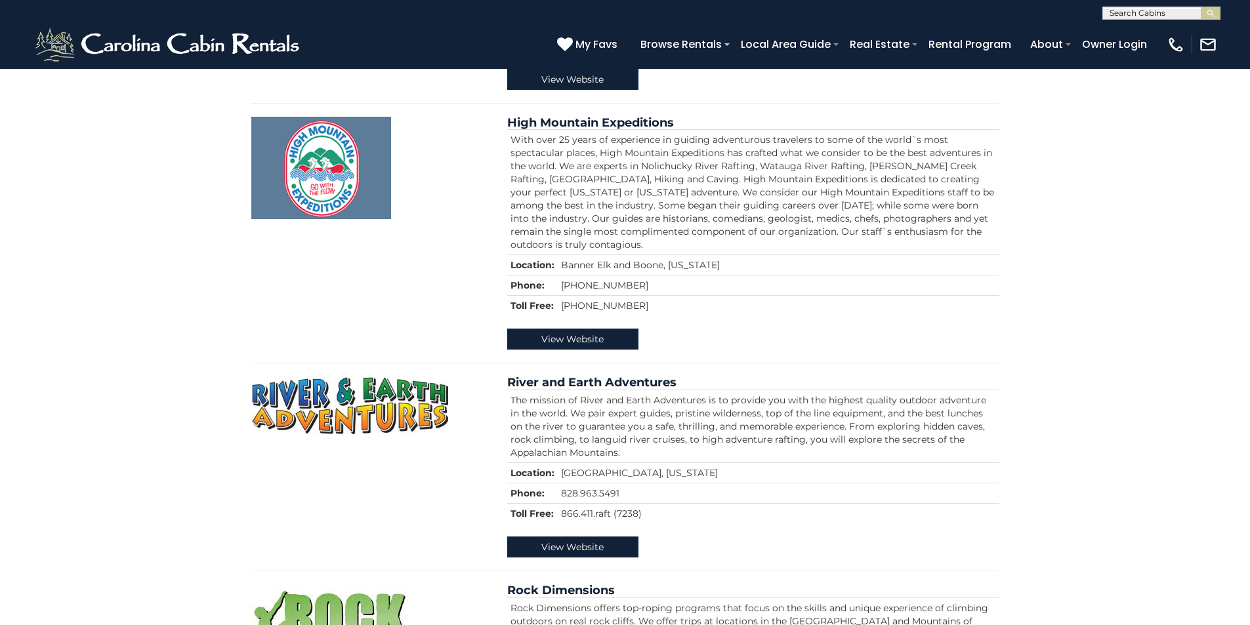
scroll to position [743, 0]
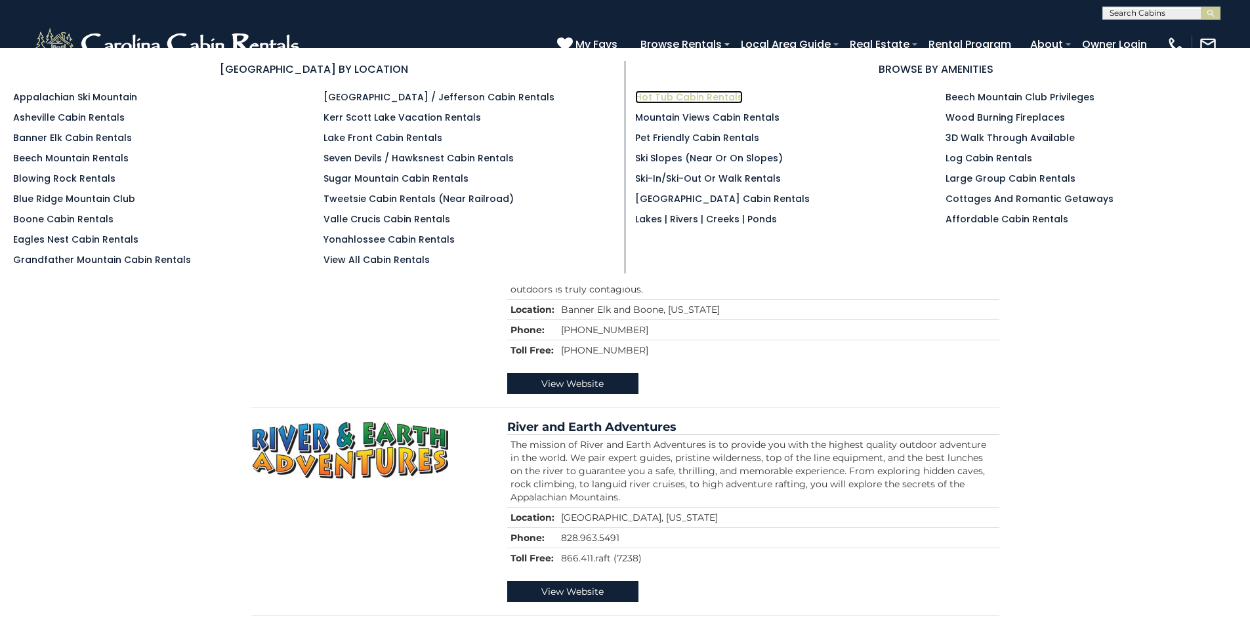
click at [721, 97] on link "Hot Tub Cabin Rentals" at bounding box center [689, 97] width 108 height 13
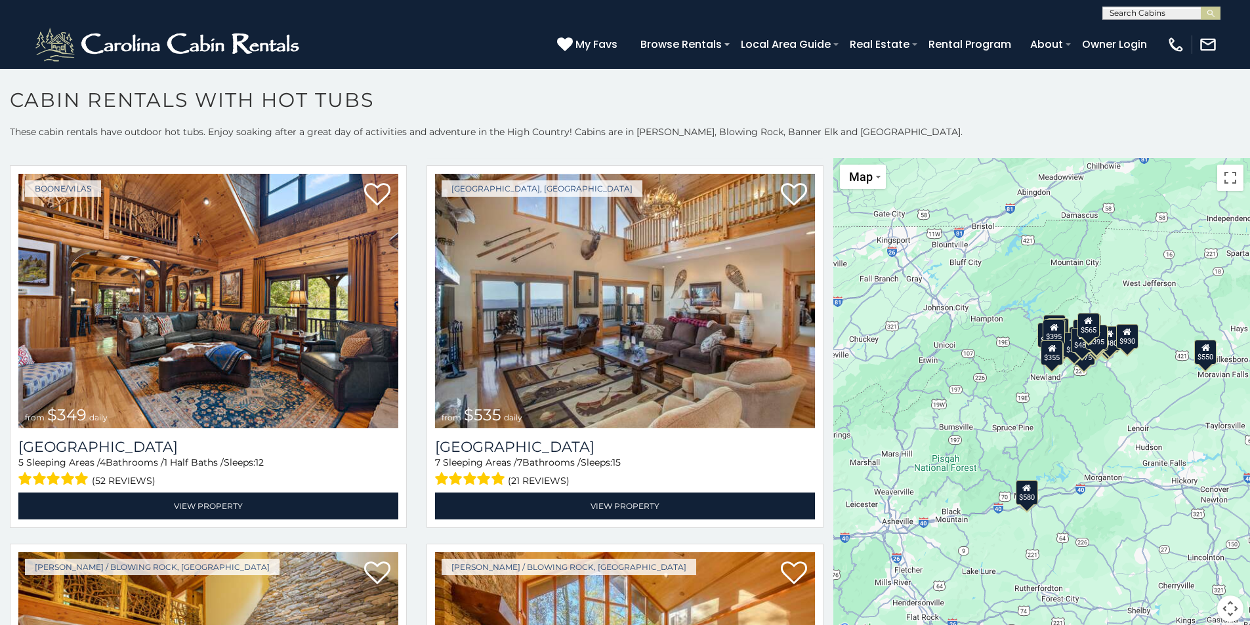
scroll to position [459, 0]
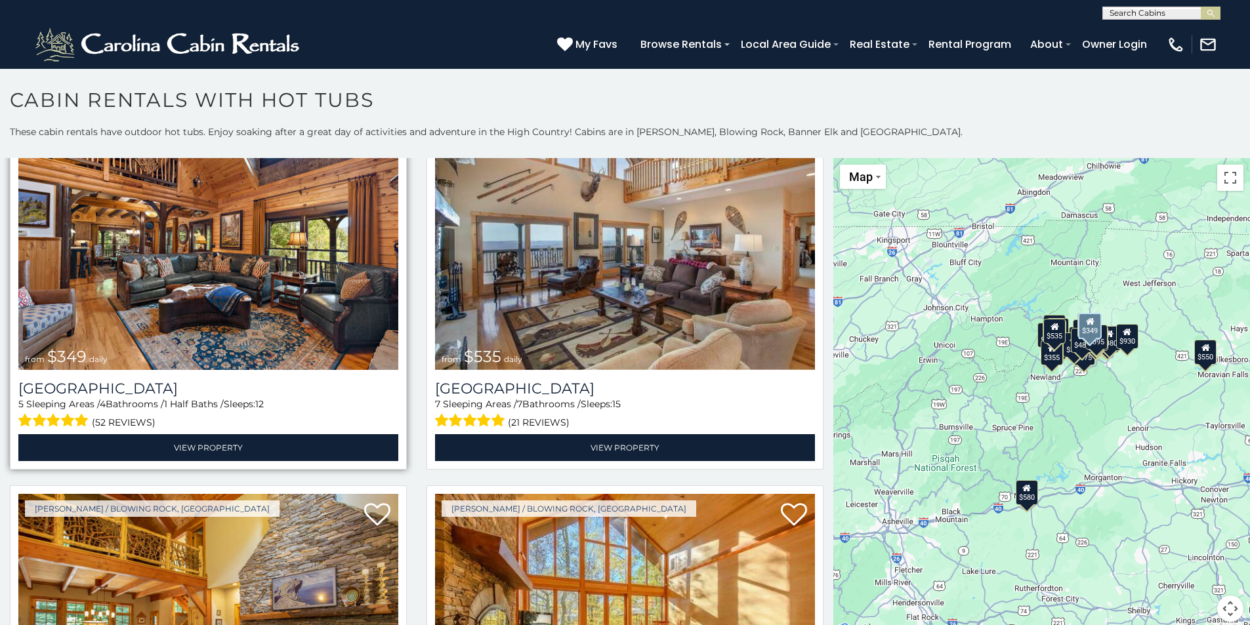
click at [240, 250] on img at bounding box center [208, 242] width 380 height 255
